Goal: Book appointment/travel/reservation

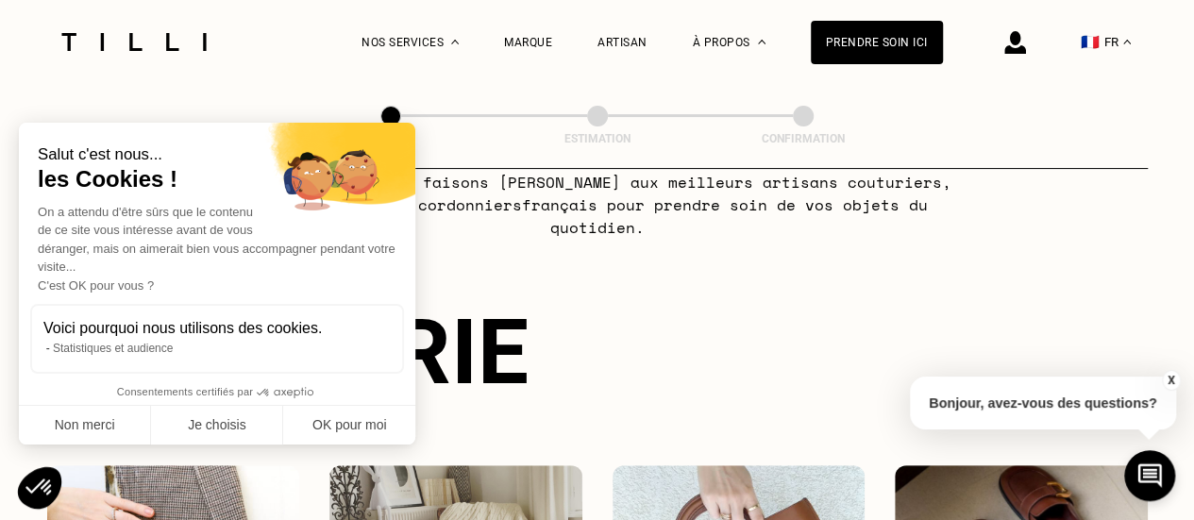
scroll to position [283, 0]
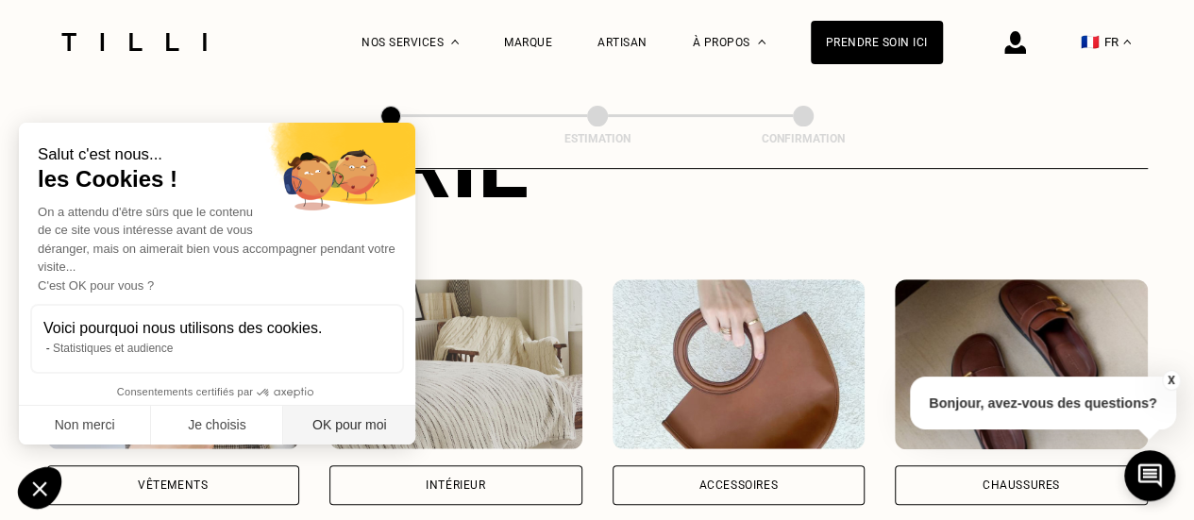
click at [347, 420] on button "OK pour moi" at bounding box center [349, 426] width 132 height 40
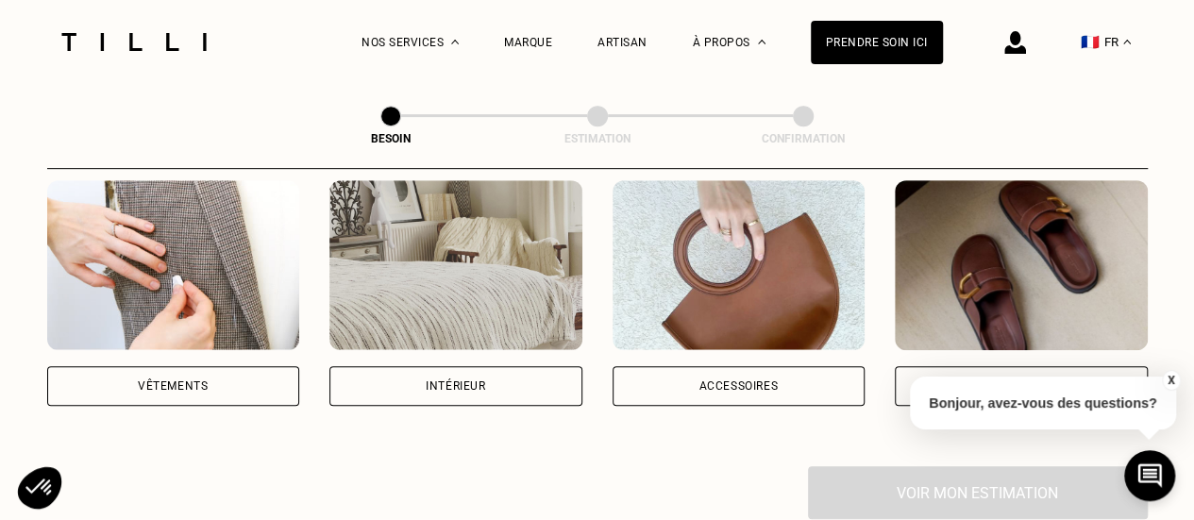
scroll to position [472, 0]
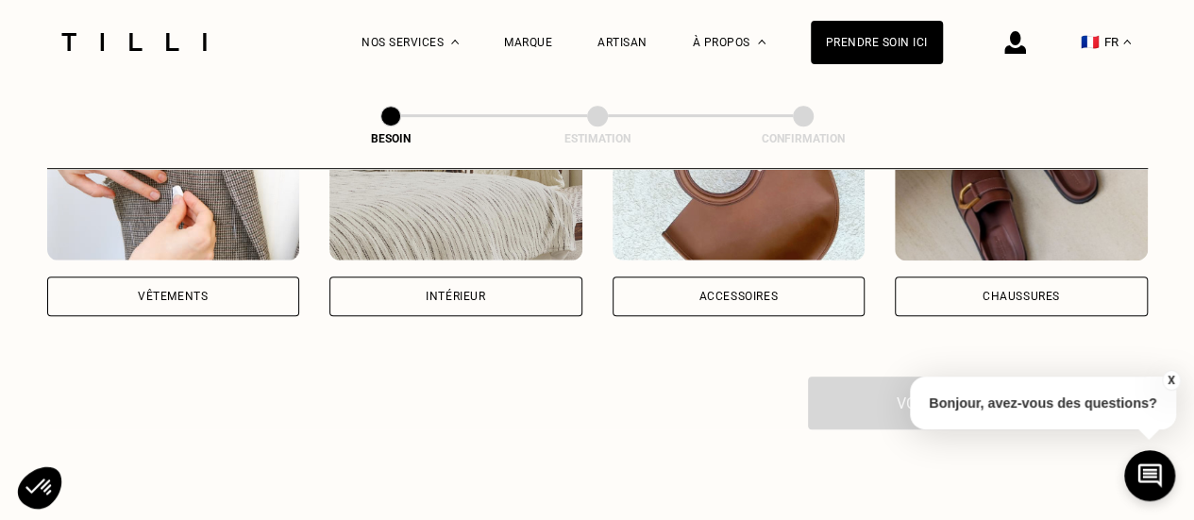
click at [1174, 381] on button "X" at bounding box center [1170, 380] width 19 height 21
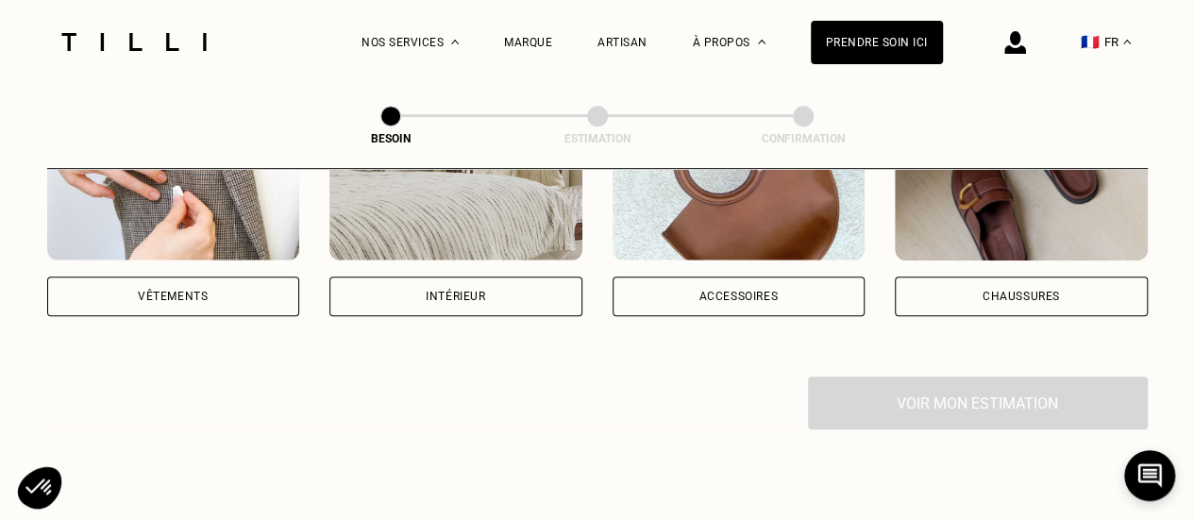
click at [207, 291] on div "Vêtements" at bounding box center [173, 296] width 70 height 11
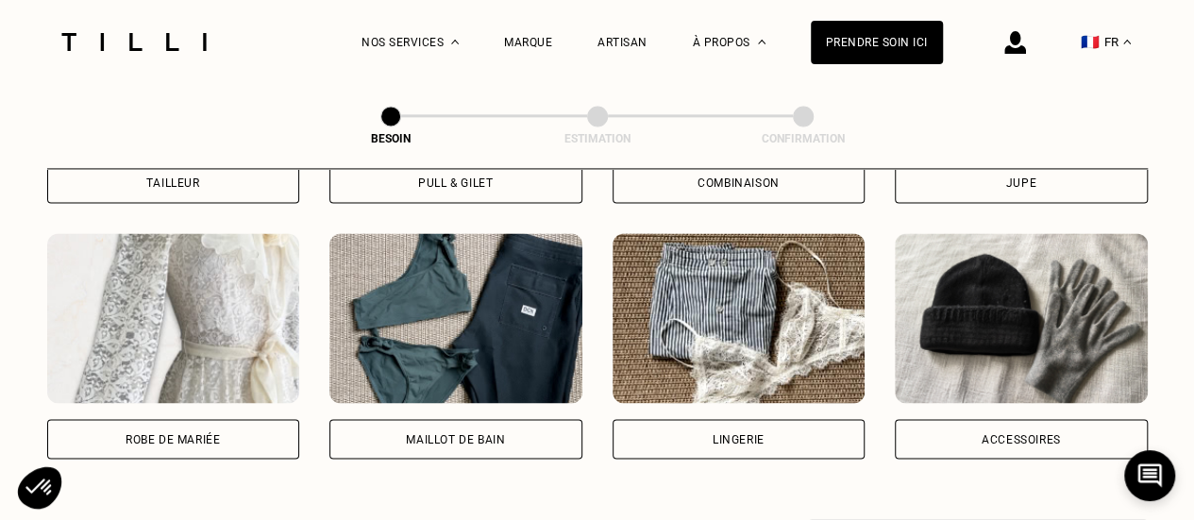
scroll to position [1371, 0]
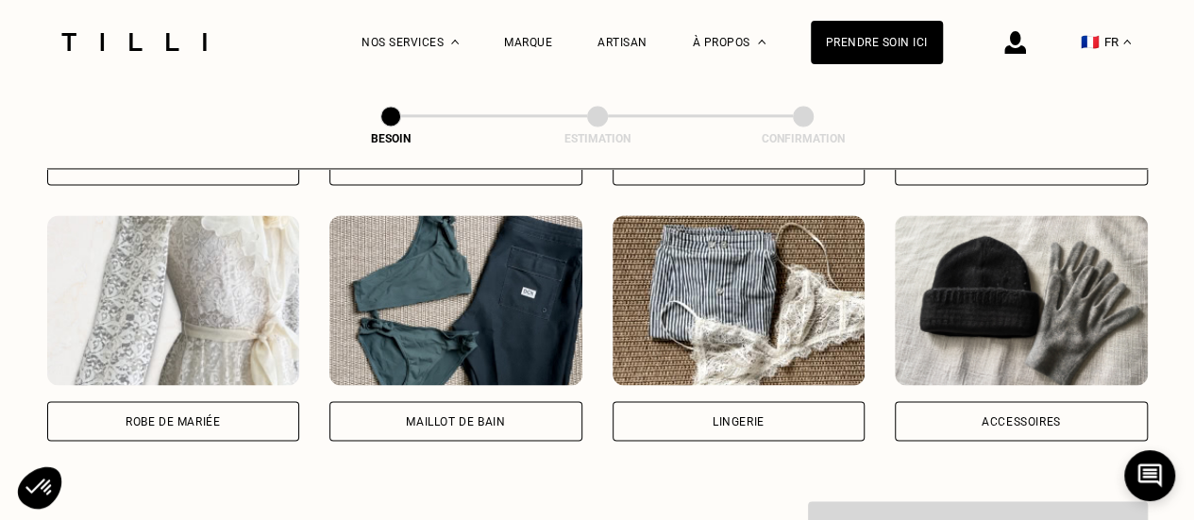
click at [209, 415] on div "Robe de mariée" at bounding box center [173, 420] width 94 height 11
select select "FR"
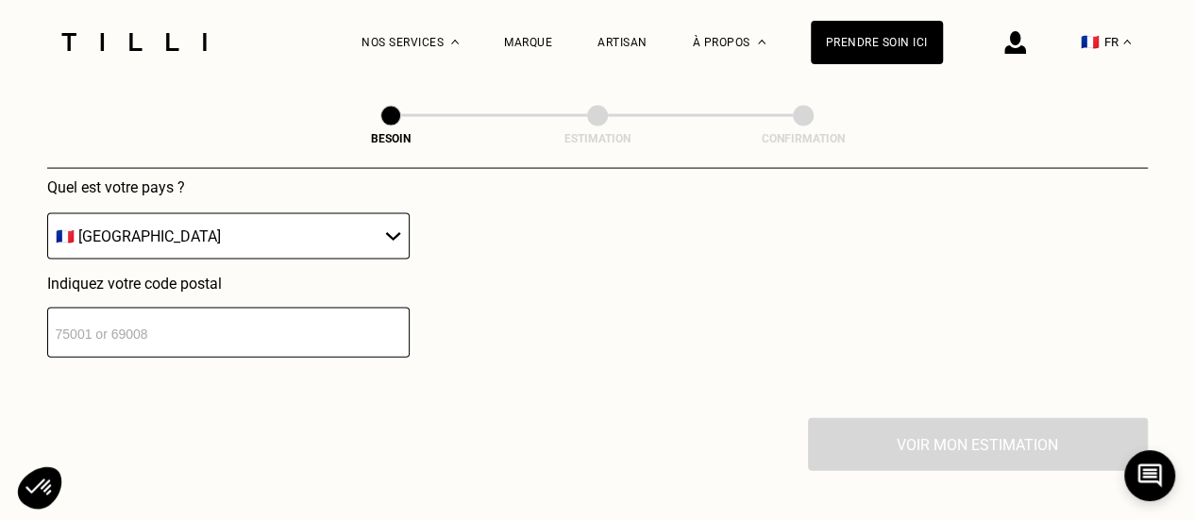
scroll to position [1925, 0]
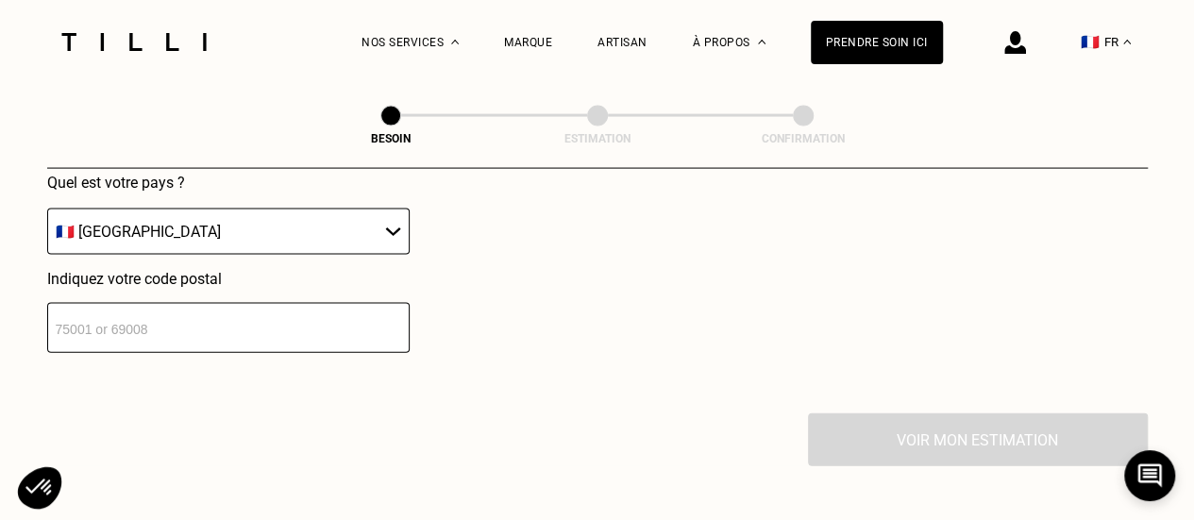
click at [189, 318] on input "number" at bounding box center [228, 328] width 362 height 50
type input "44100"
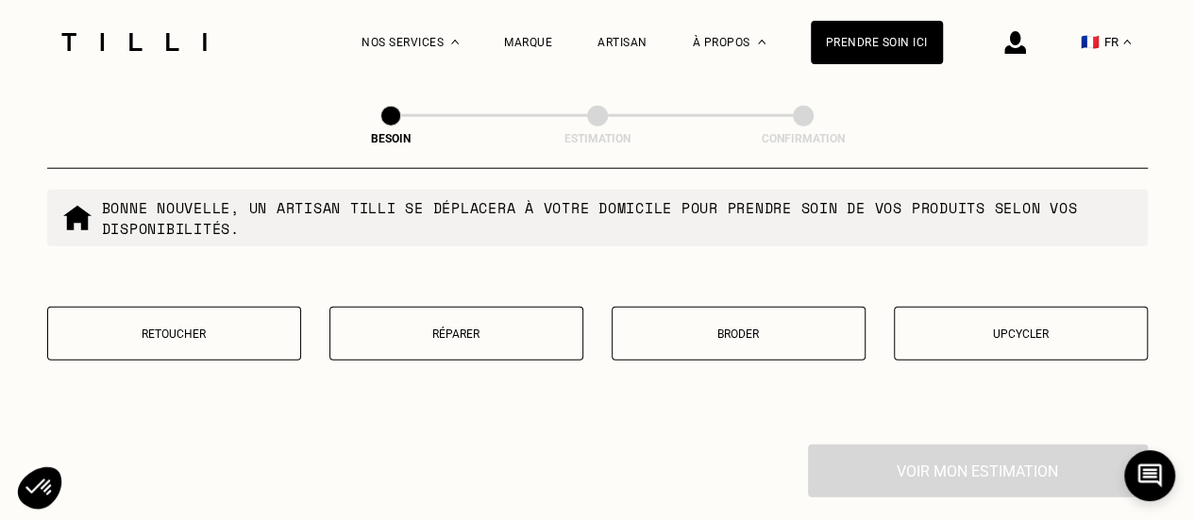
scroll to position [2393, 0]
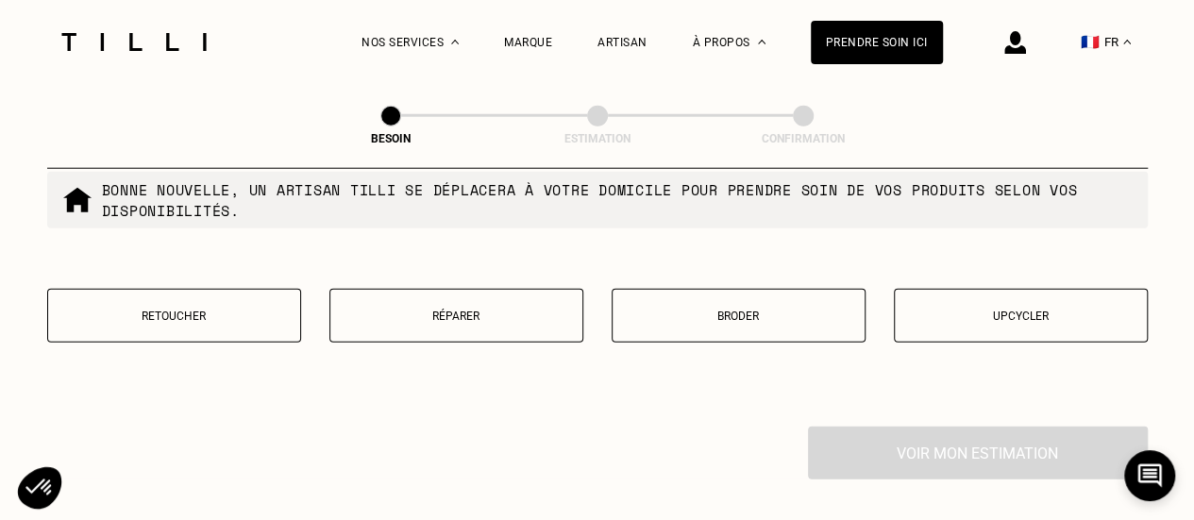
click at [983, 310] on p "Upcycler" at bounding box center [1020, 316] width 233 height 13
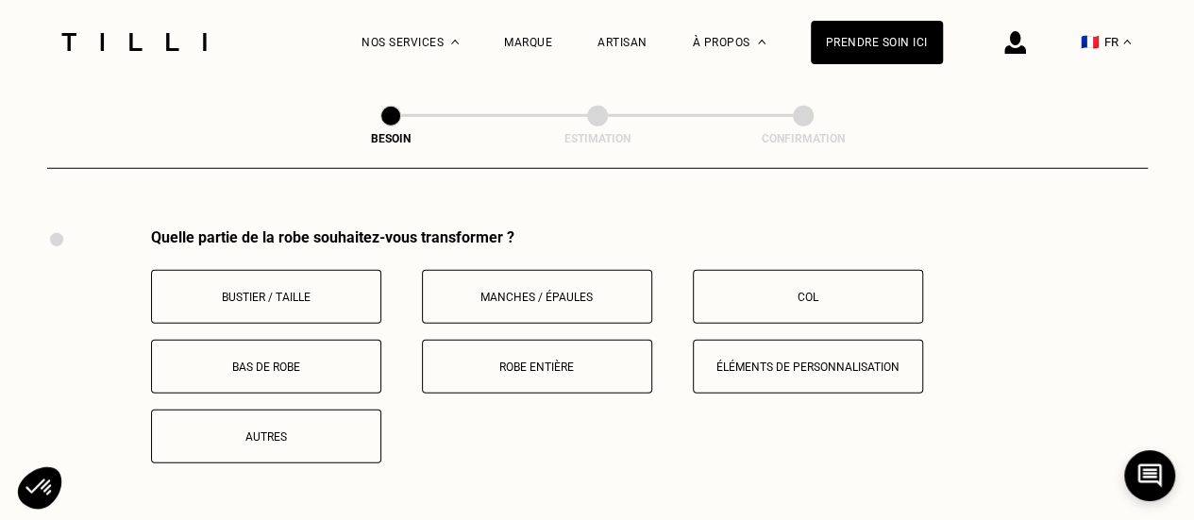
scroll to position [2595, 0]
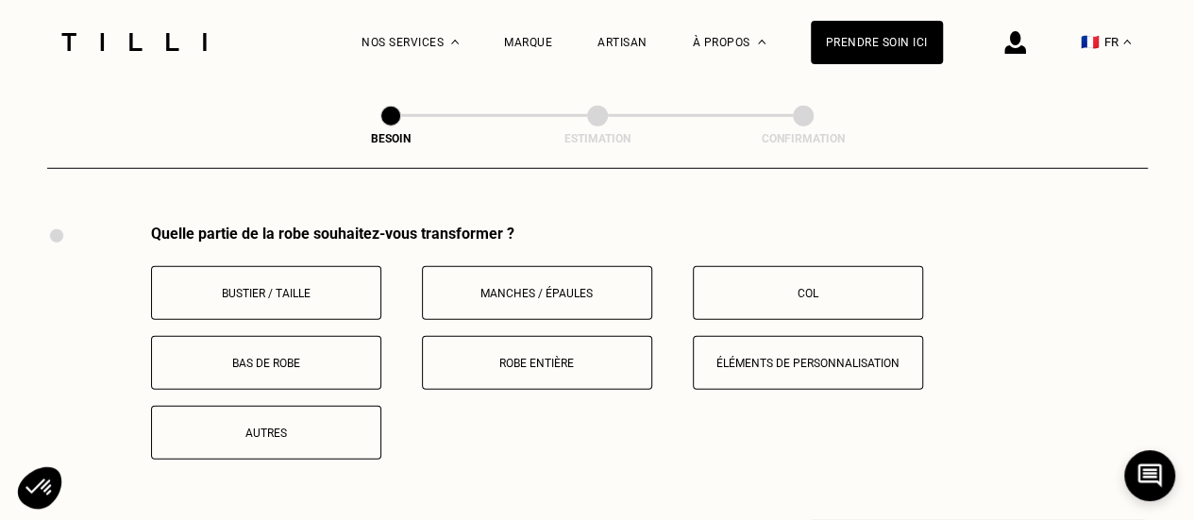
click at [521, 361] on button "Robe entière" at bounding box center [537, 363] width 230 height 54
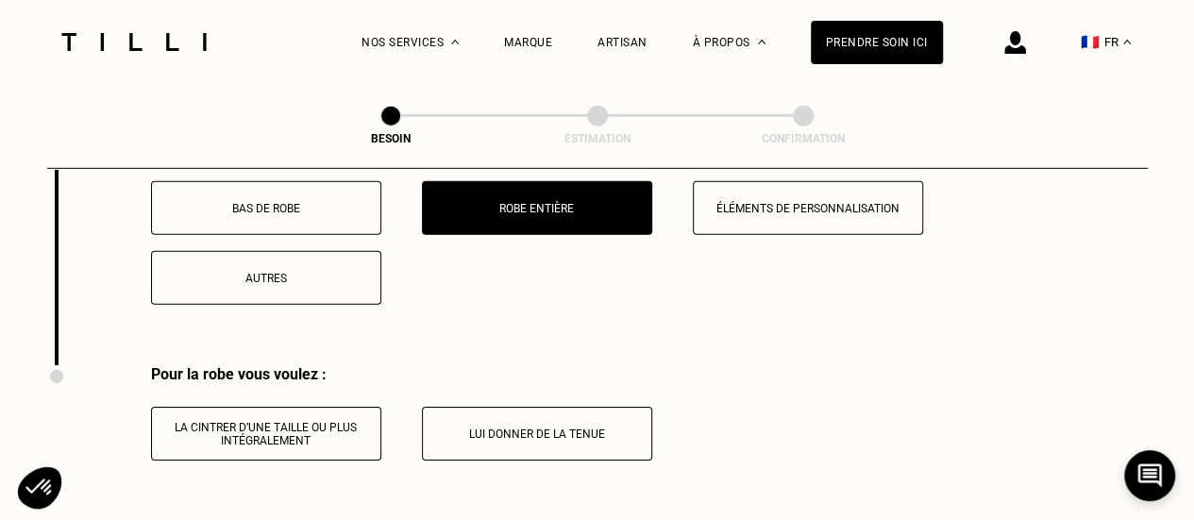
scroll to position [2784, 0]
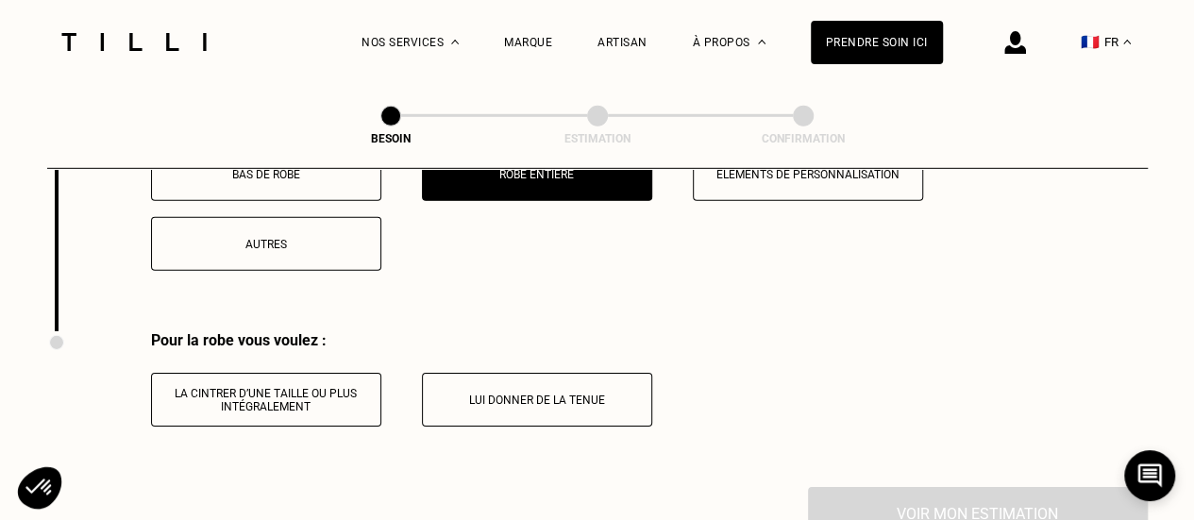
click at [337, 388] on p "La cintrer d’une taille ou plus intégralement" at bounding box center [266, 400] width 210 height 26
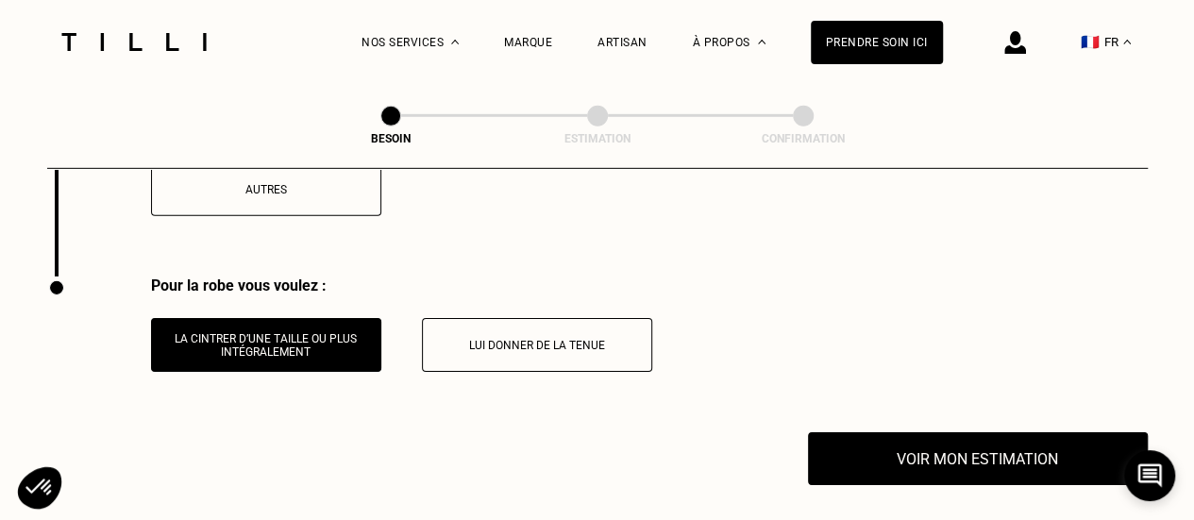
scroll to position [2878, 0]
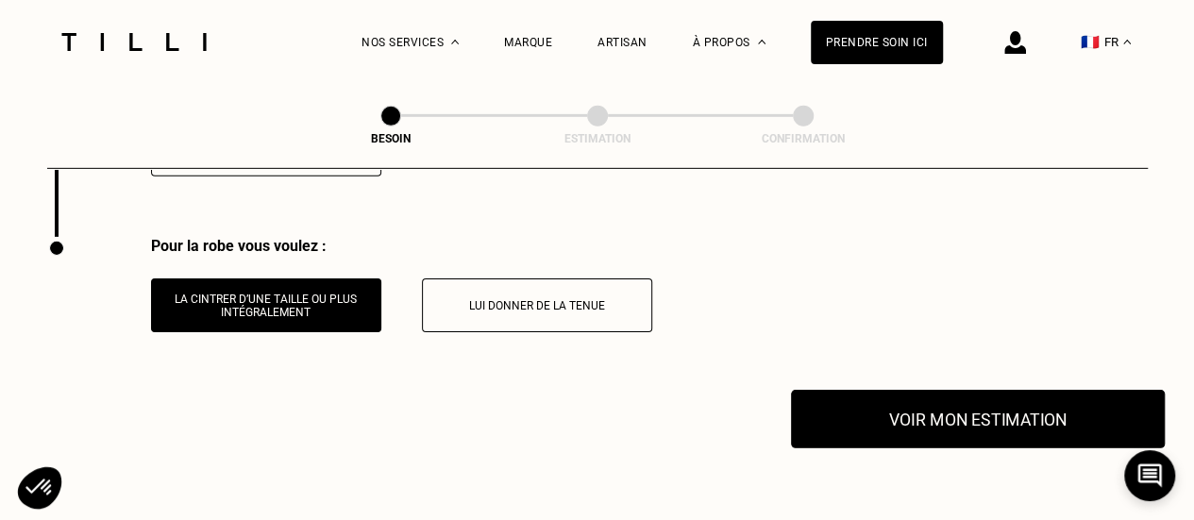
click at [1008, 413] on button "Voir mon estimation" at bounding box center [978, 419] width 374 height 59
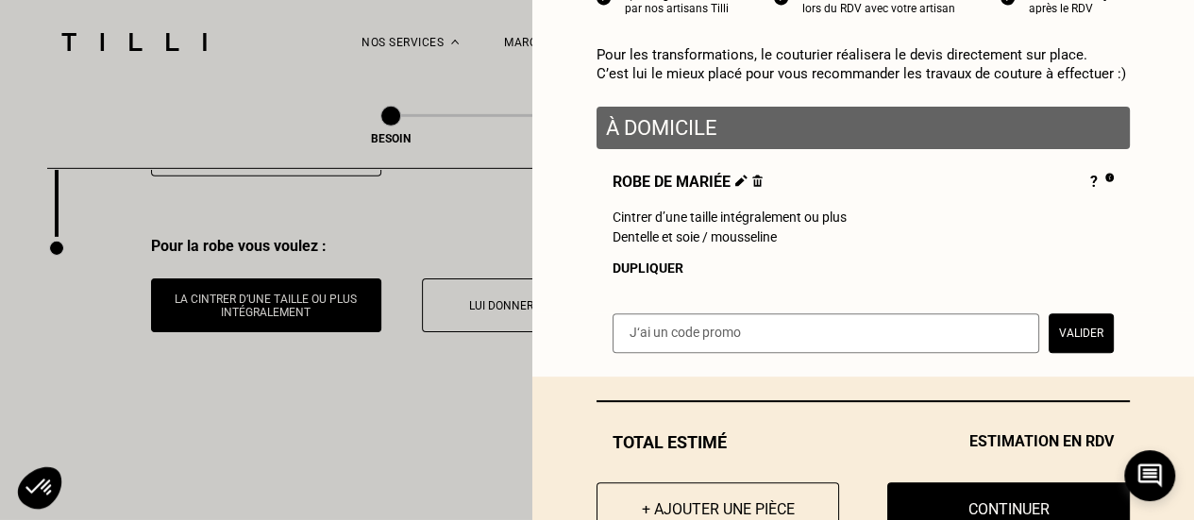
scroll to position [277, 0]
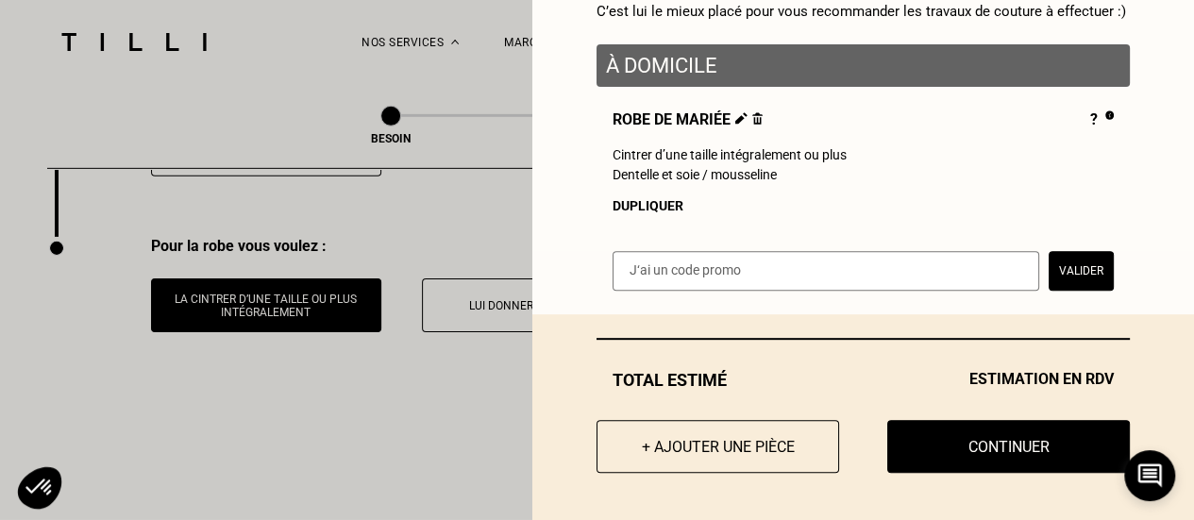
click at [1032, 445] on button "Continuer" at bounding box center [1008, 446] width 243 height 53
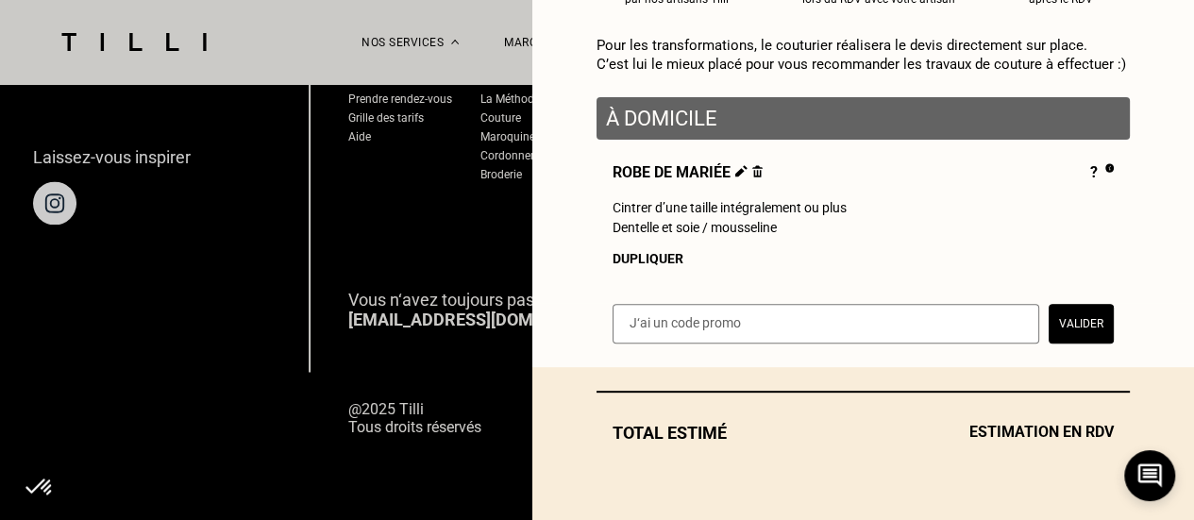
scroll to position [224, 0]
select select "FR"
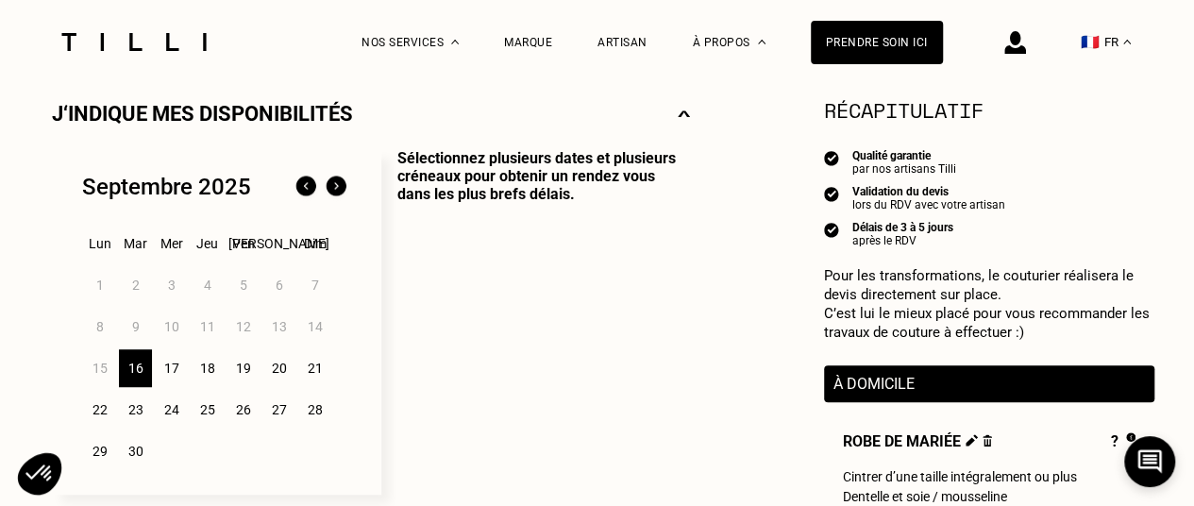
scroll to position [472, 0]
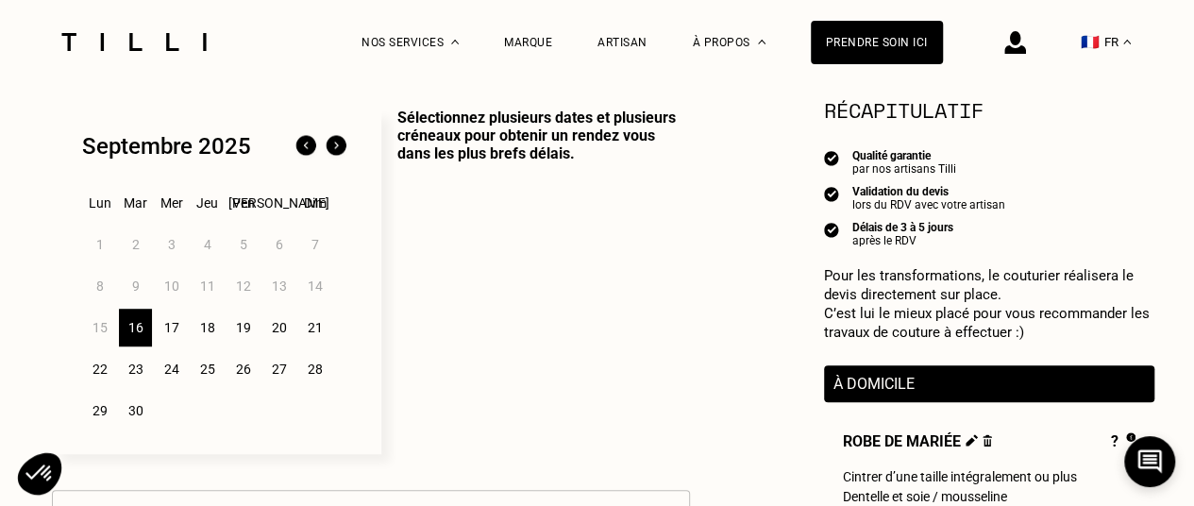
click at [100, 378] on div "22" at bounding box center [99, 369] width 33 height 38
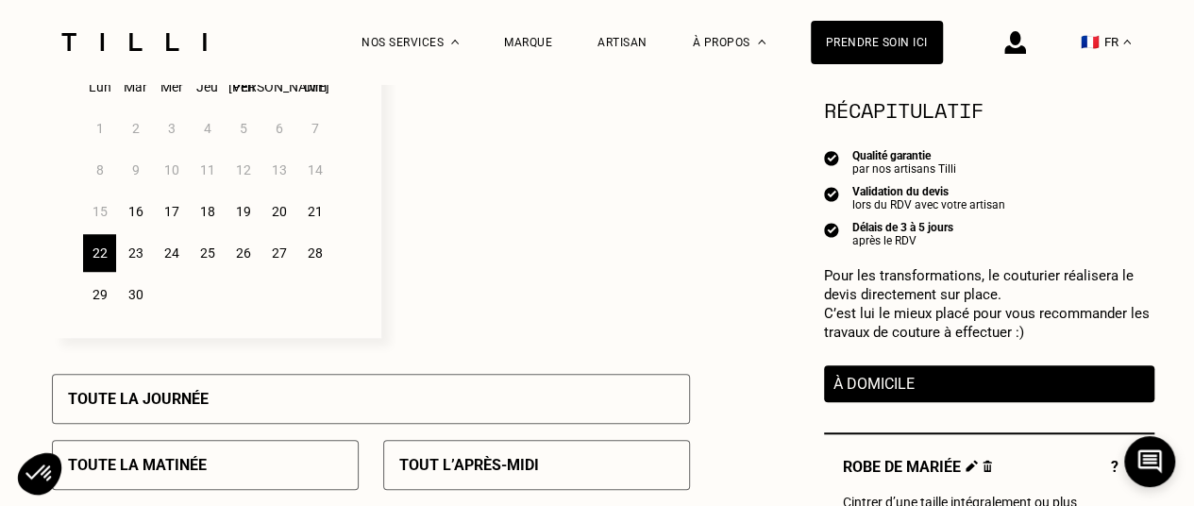
scroll to position [566, 0]
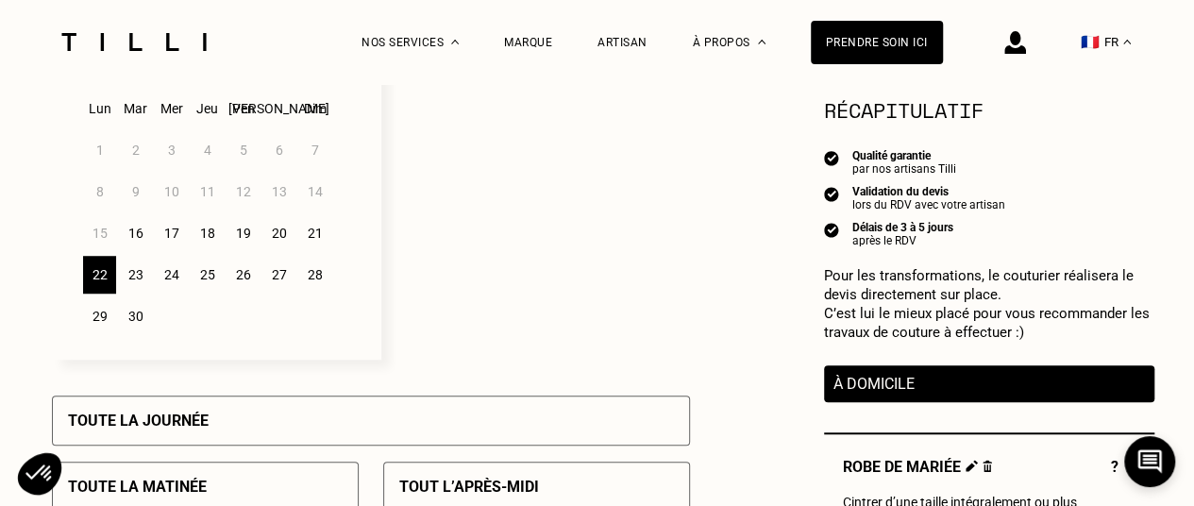
click at [171, 428] on p "Toute la journée" at bounding box center [138, 420] width 141 height 18
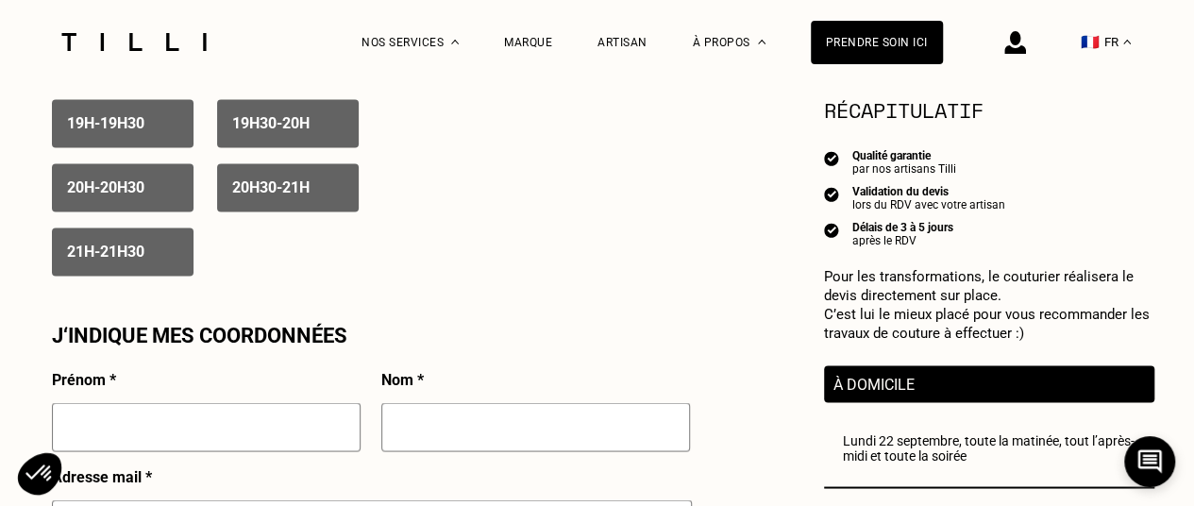
scroll to position [1699, 0]
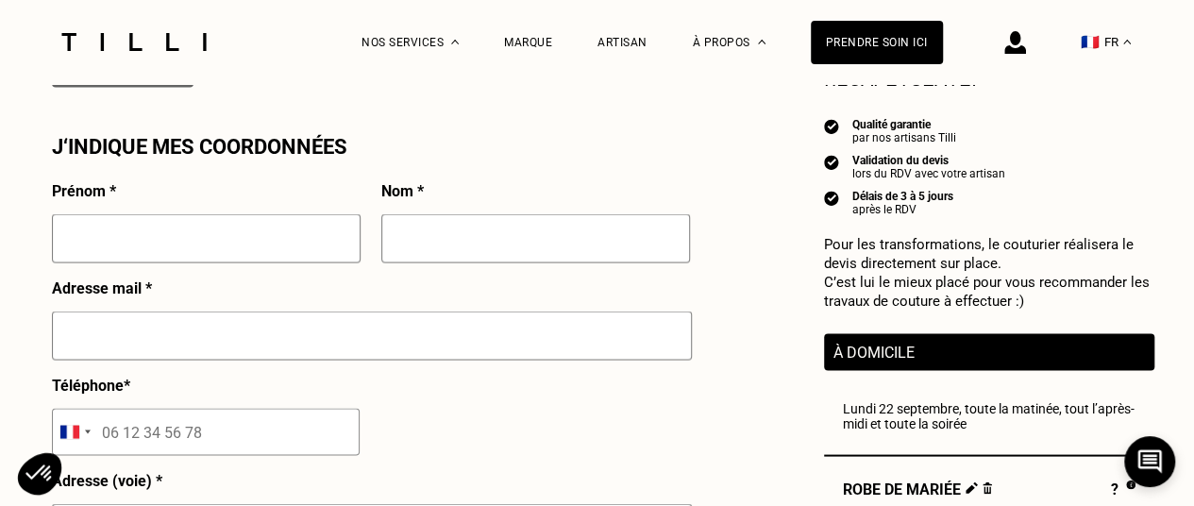
click at [264, 259] on input "text" at bounding box center [206, 237] width 309 height 49
type input "Maina"
type input "[PERSON_NAME] CRAS"
type input "[EMAIL_ADDRESS][DOMAIN_NAME]"
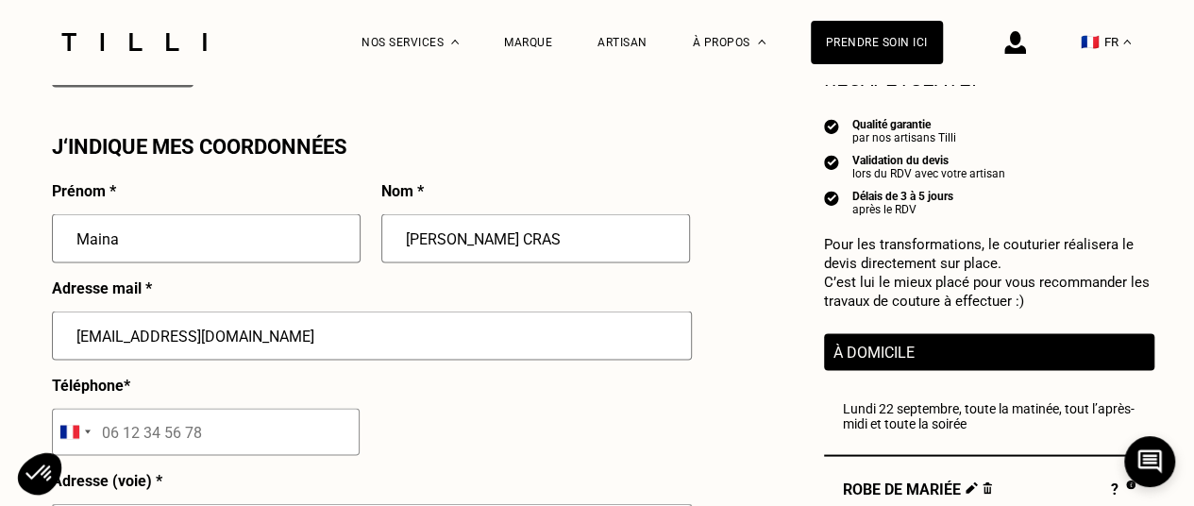
type input "06 81 37 78 40"
type input "[STREET_ADDRESS]"
type input "appartement 38"
type input "[GEOGRAPHIC_DATA]"
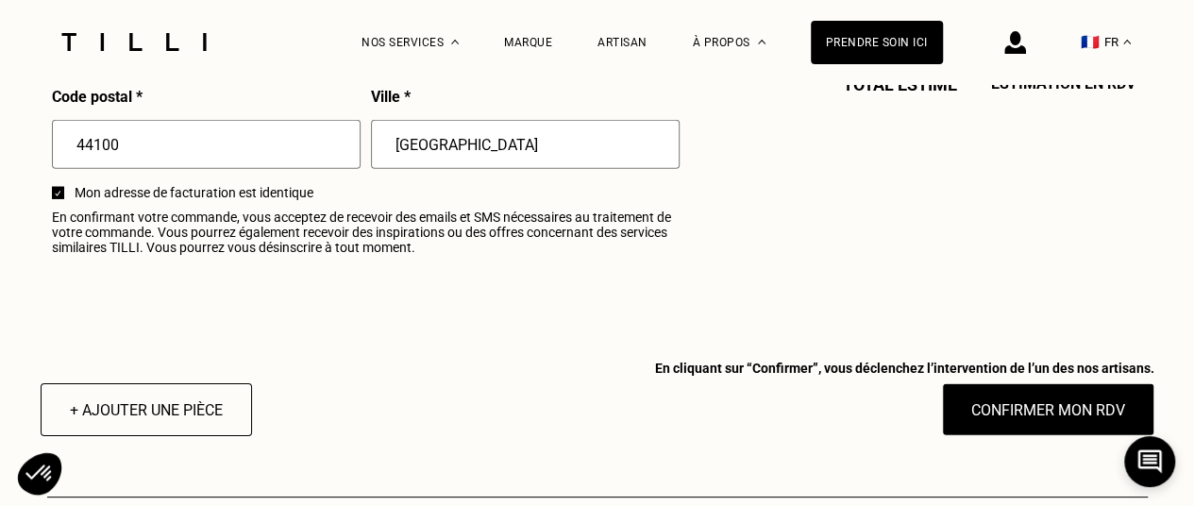
scroll to position [2454, 0]
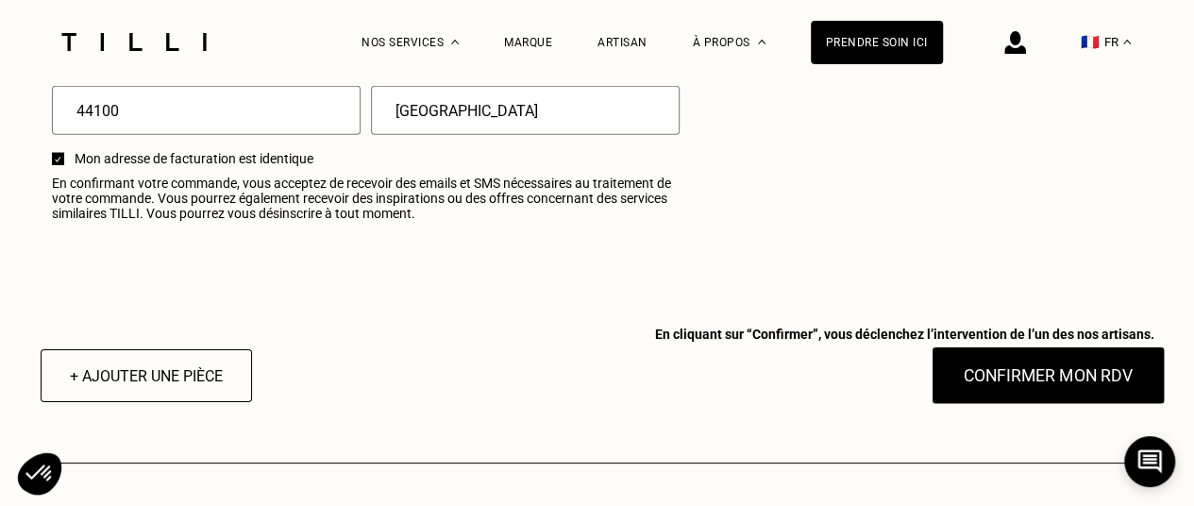
click at [1049, 380] on button "Confirmer mon RDV" at bounding box center [1048, 375] width 234 height 59
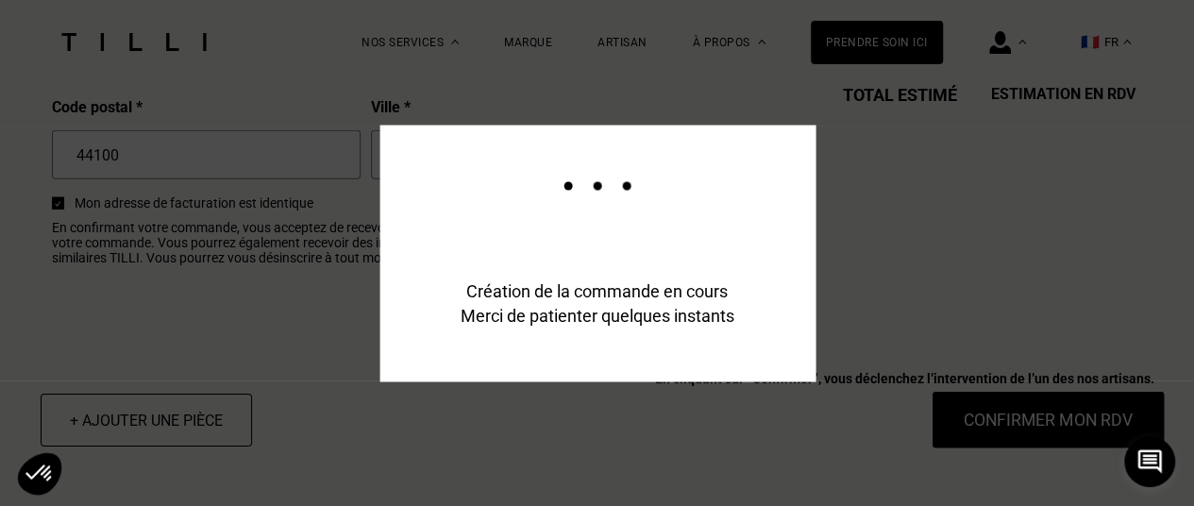
scroll to position [2499, 0]
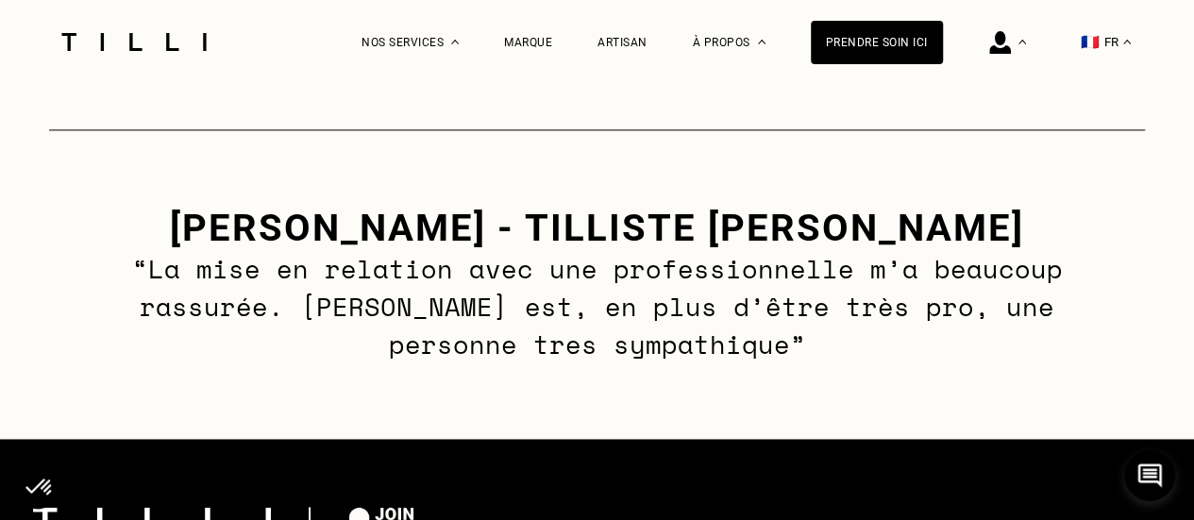
scroll to position [1416, 0]
